Goal: Check status: Check status

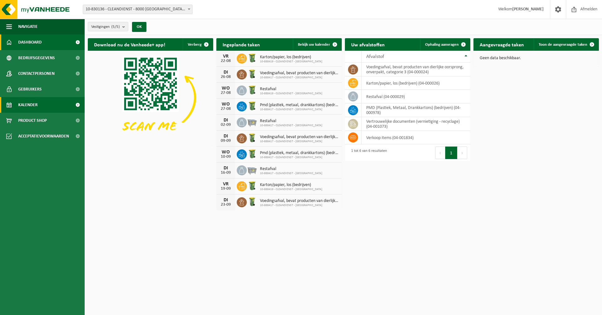
click at [63, 103] on link "Kalender" at bounding box center [42, 105] width 85 height 16
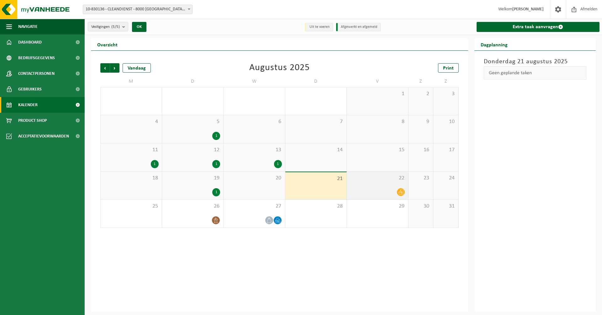
click at [392, 176] on span "22" at bounding box center [377, 178] width 55 height 7
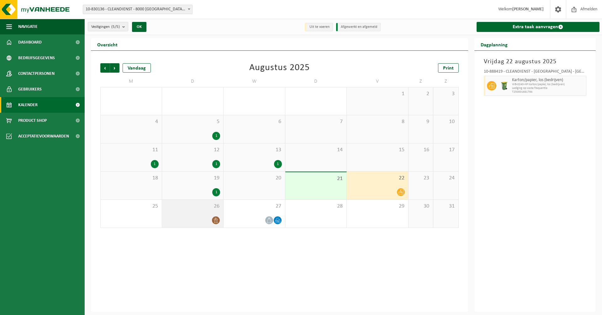
click at [190, 225] on div "26" at bounding box center [192, 214] width 61 height 28
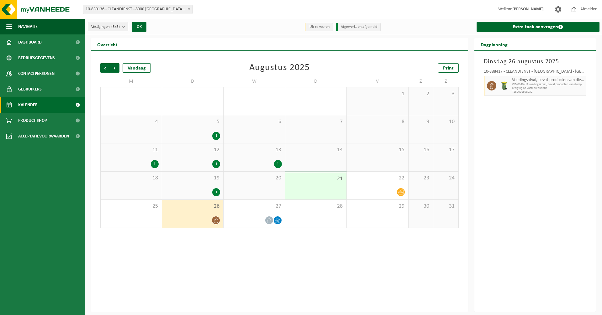
click at [197, 155] on div "12 1" at bounding box center [192, 158] width 61 height 28
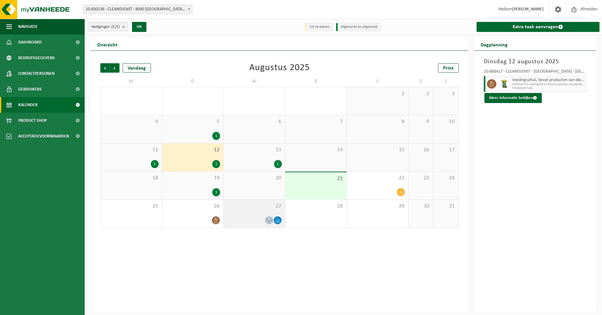
click at [252, 204] on span "27" at bounding box center [254, 206] width 55 height 7
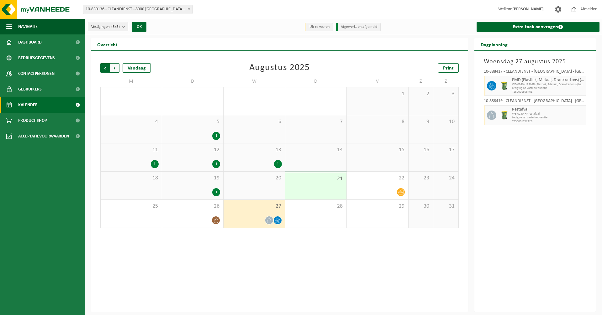
click at [115, 67] on span "Volgende" at bounding box center [114, 67] width 9 height 9
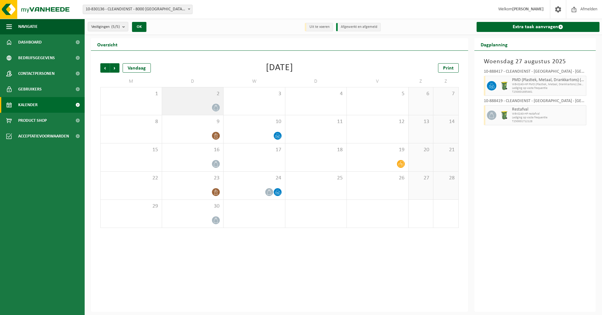
click at [205, 105] on div at bounding box center [192, 107] width 55 height 8
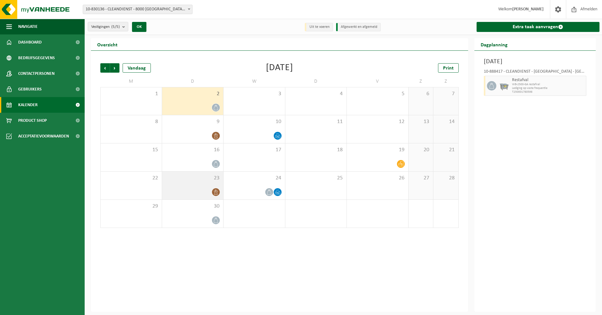
click at [215, 182] on div "23" at bounding box center [192, 186] width 61 height 28
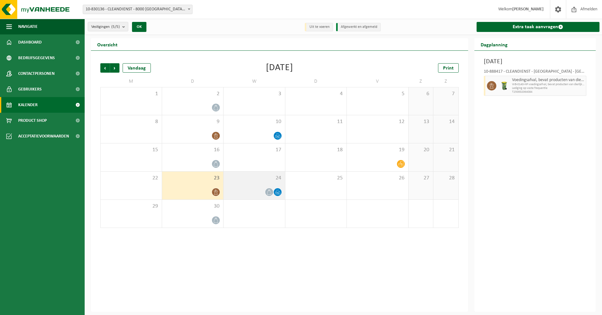
drag, startPoint x: 215, startPoint y: 182, endPoint x: 261, endPoint y: 190, distance: 46.4
click at [261, 190] on div at bounding box center [254, 192] width 55 height 8
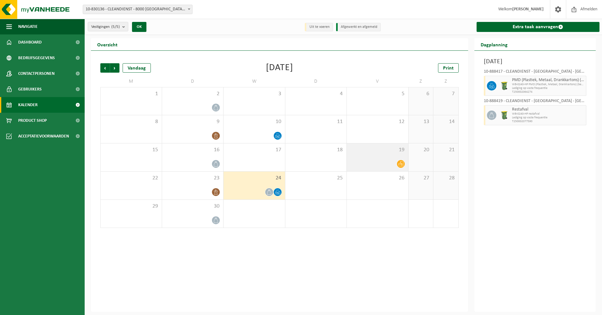
click at [372, 160] on div at bounding box center [377, 164] width 55 height 8
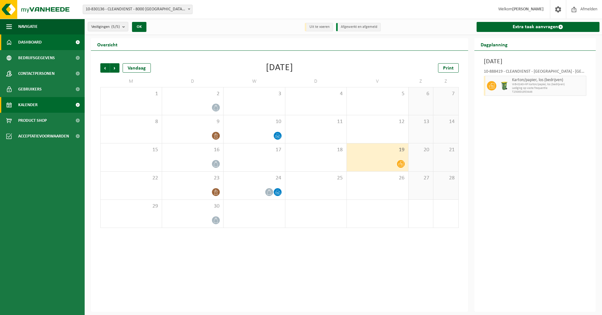
click at [19, 44] on span "Dashboard" at bounding box center [30, 42] width 24 height 16
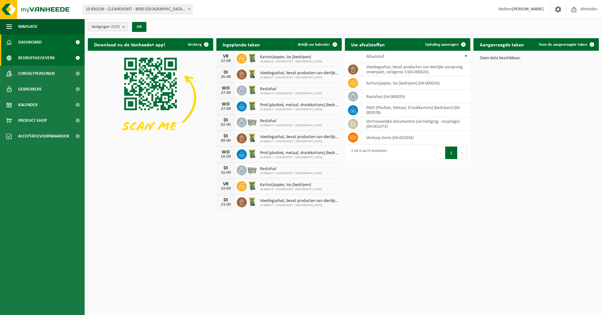
click at [24, 54] on span "Bedrijfsgegevens" at bounding box center [36, 58] width 37 height 16
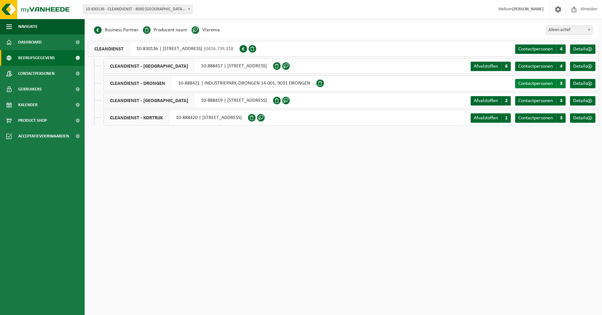
click at [553, 82] on span "Contactpersonen" at bounding box center [535, 83] width 34 height 5
